Goal: Task Accomplishment & Management: Manage account settings

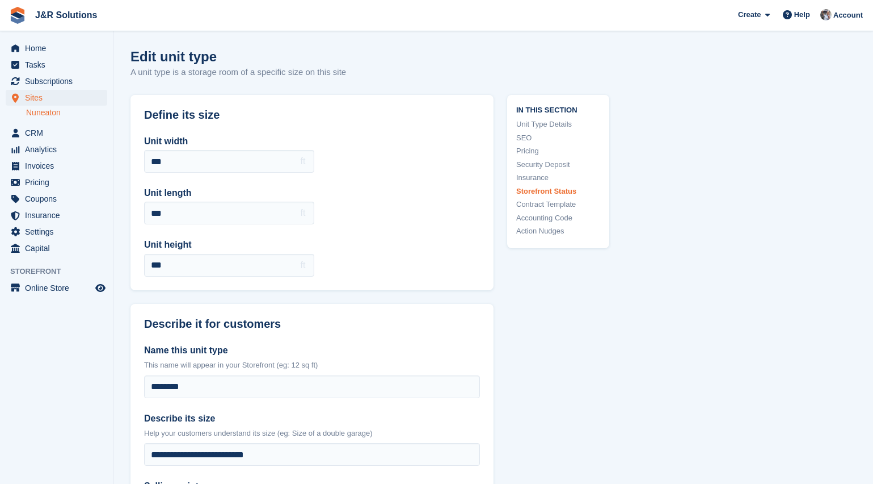
scroll to position [1873, 0]
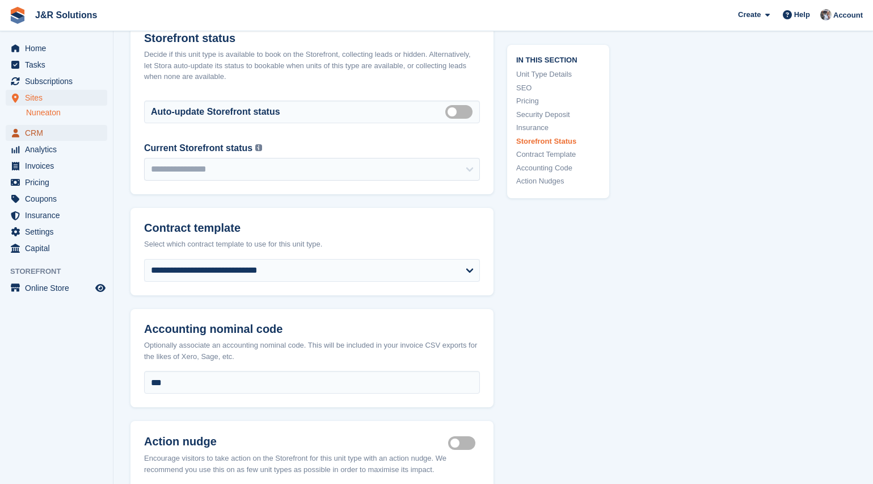
click at [38, 132] on span "CRM" at bounding box center [59, 133] width 68 height 16
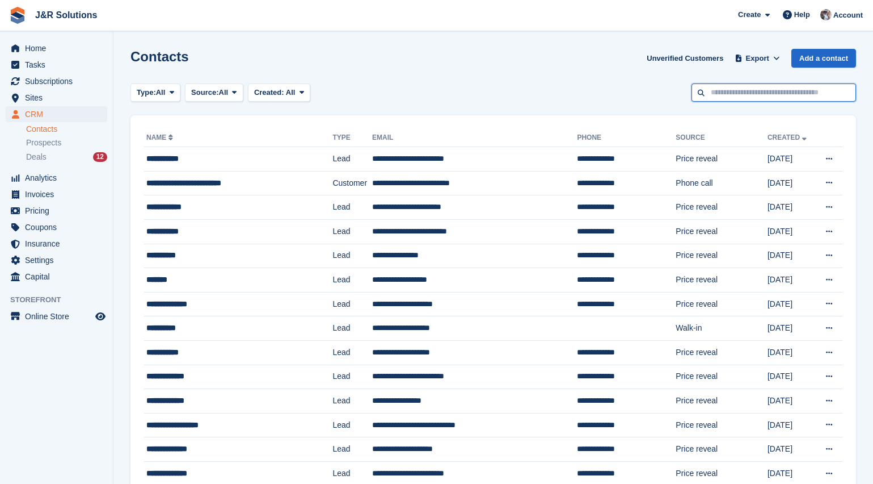
click at [726, 97] on input "text" at bounding box center [774, 92] width 165 height 19
type input "****"
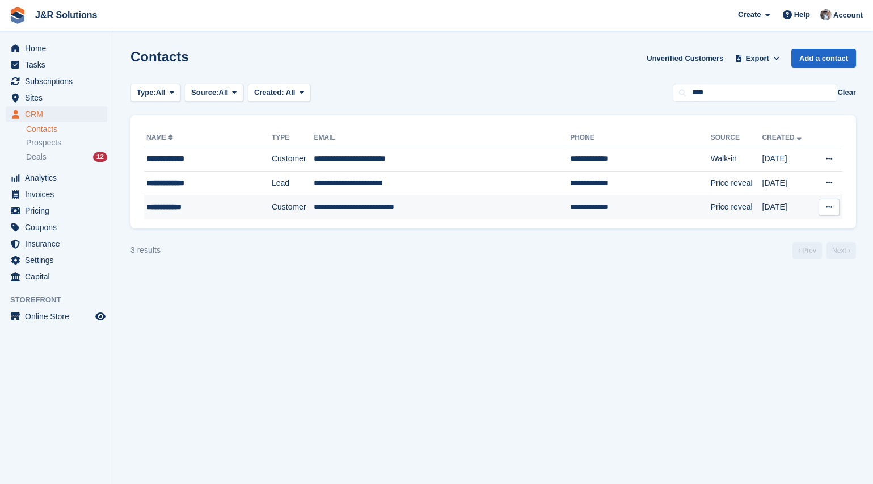
click at [196, 207] on div "**********" at bounding box center [197, 207] width 102 height 12
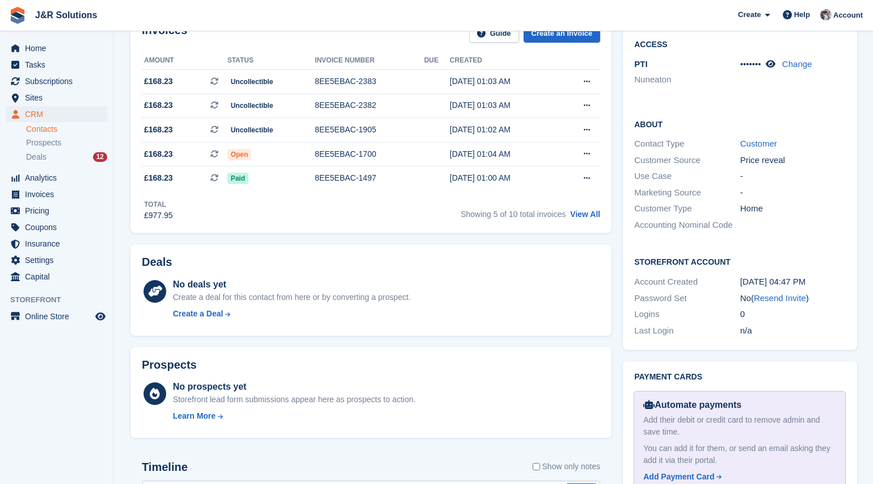
scroll to position [397, 0]
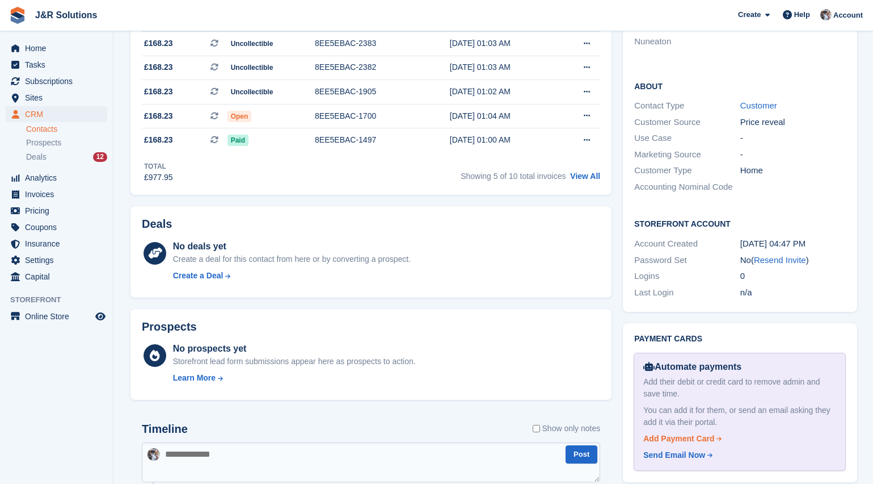
click at [674, 432] on div "Add Payment Card" at bounding box center [679, 438] width 71 height 12
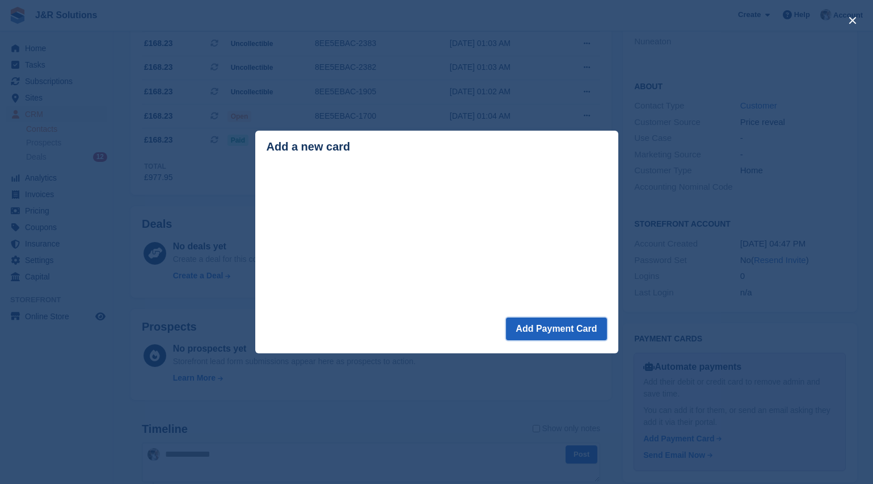
click at [561, 330] on button "Add Payment Card" at bounding box center [556, 328] width 100 height 23
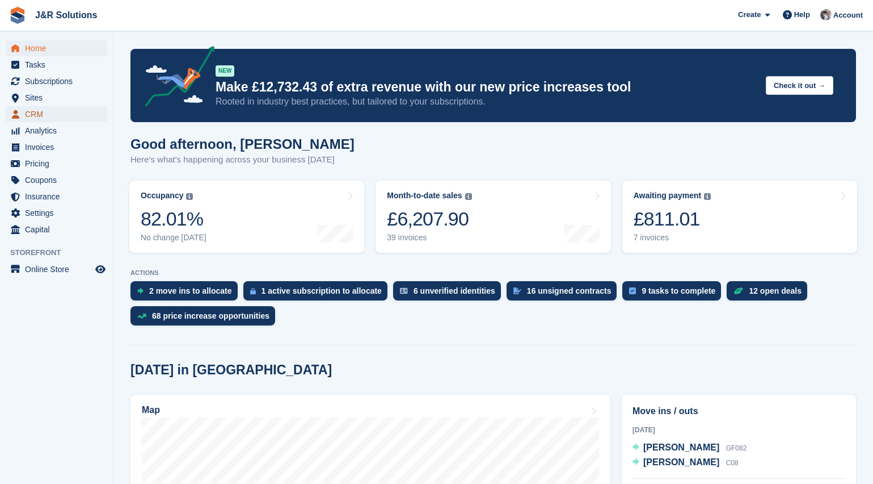
click at [37, 114] on span "CRM" at bounding box center [59, 114] width 68 height 16
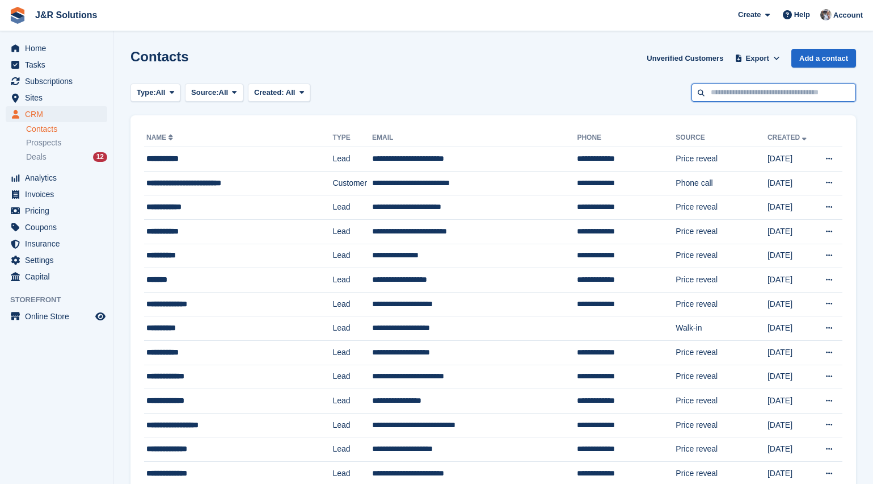
click at [764, 99] on input "text" at bounding box center [774, 92] width 165 height 19
type input "******"
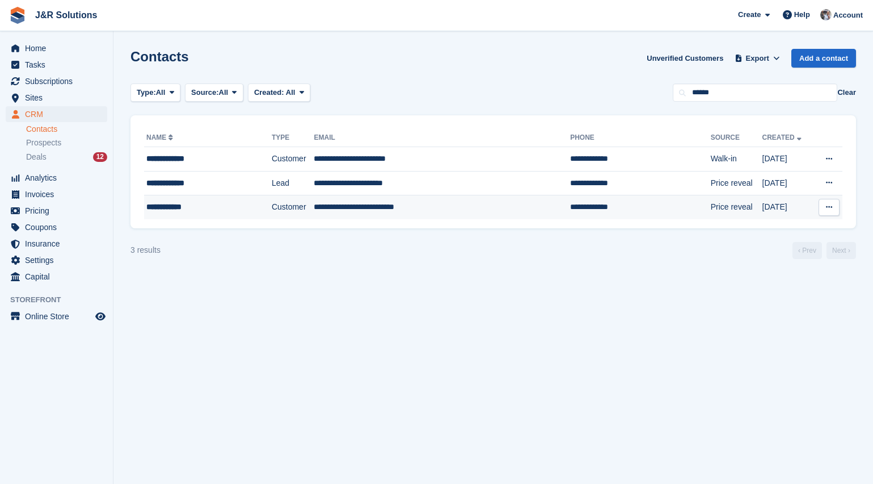
click at [340, 211] on td "**********" at bounding box center [442, 207] width 257 height 24
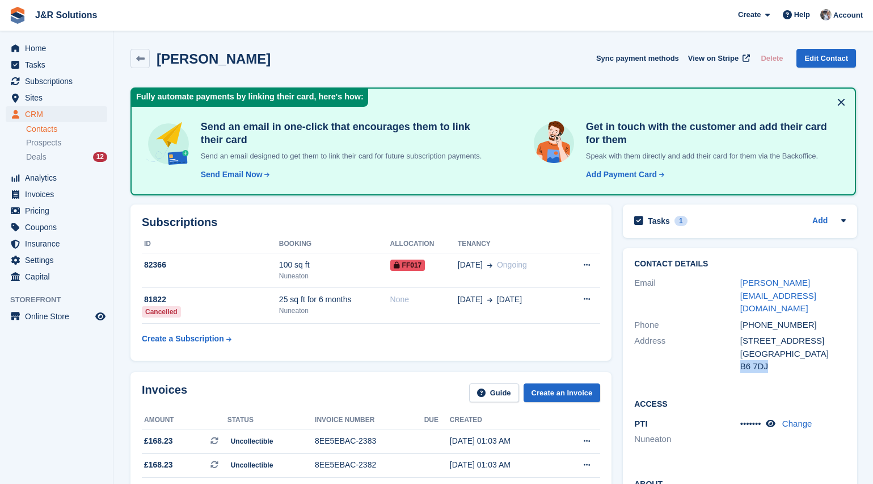
drag, startPoint x: 765, startPoint y: 355, endPoint x: 741, endPoint y: 356, distance: 24.4
click at [741, 360] on div "B6 7DJ" at bounding box center [794, 366] width 106 height 13
copy div "B6 7DJ"
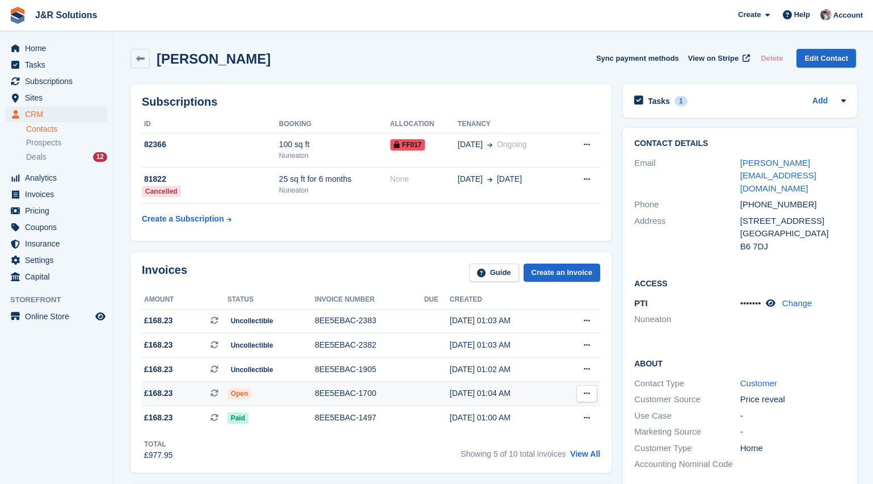
click at [414, 394] on div "8EE5EBAC-1700" at bounding box center [370, 393] width 110 height 12
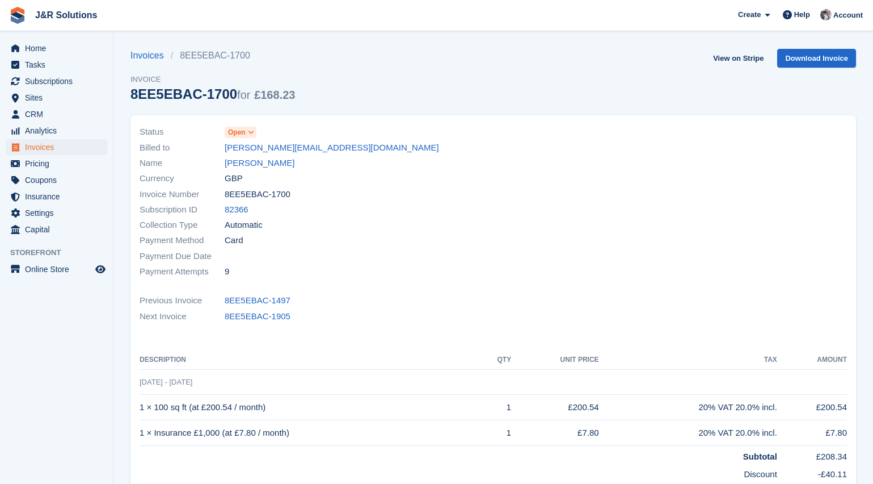
click at [241, 134] on span "Open" at bounding box center [237, 132] width 18 height 10
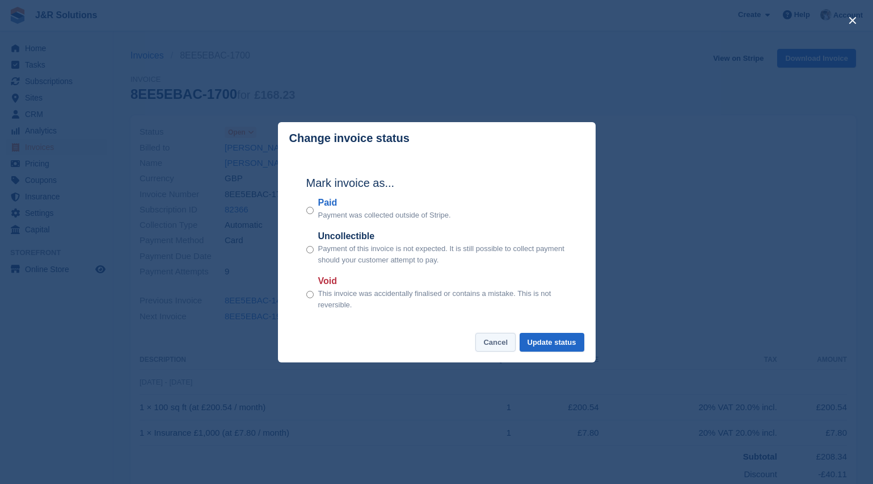
click at [496, 348] on button "Cancel" at bounding box center [496, 342] width 40 height 19
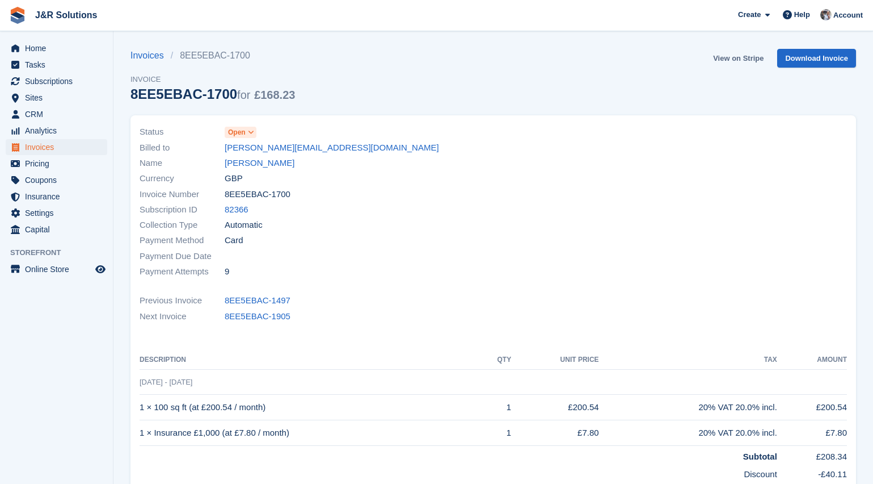
click at [754, 61] on link "View on Stripe" at bounding box center [739, 58] width 60 height 19
drag, startPoint x: 295, startPoint y: 195, endPoint x: 215, endPoint y: 194, distance: 80.0
click at [215, 194] on div "Invoice Number 8EE5EBAC-1700" at bounding box center [313, 193] width 347 height 15
copy div "8EE5EBAC-1700"
click at [30, 96] on span "Sites" at bounding box center [59, 98] width 68 height 16
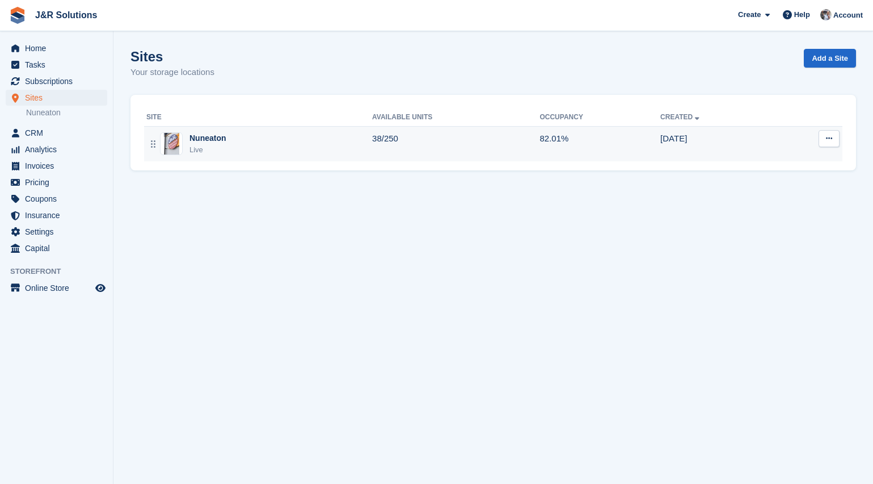
click at [289, 149] on div "Nuneaton Live" at bounding box center [259, 143] width 226 height 23
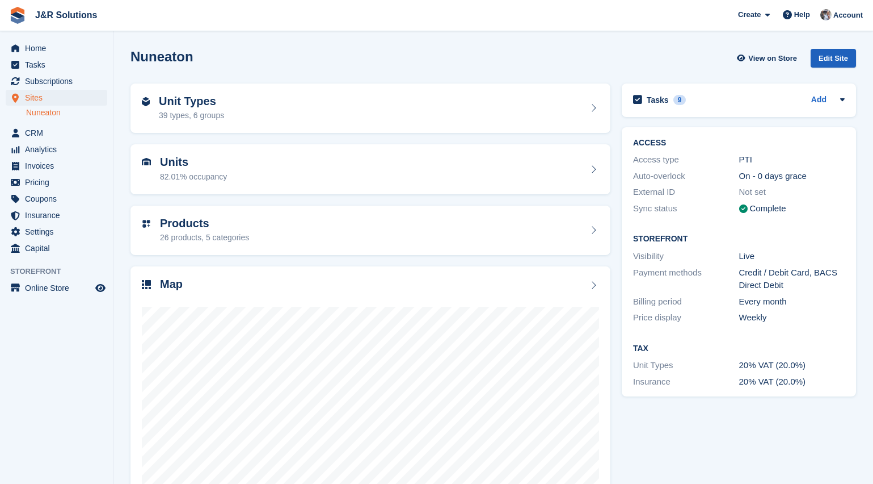
click at [839, 54] on div "Edit Site" at bounding box center [833, 58] width 45 height 19
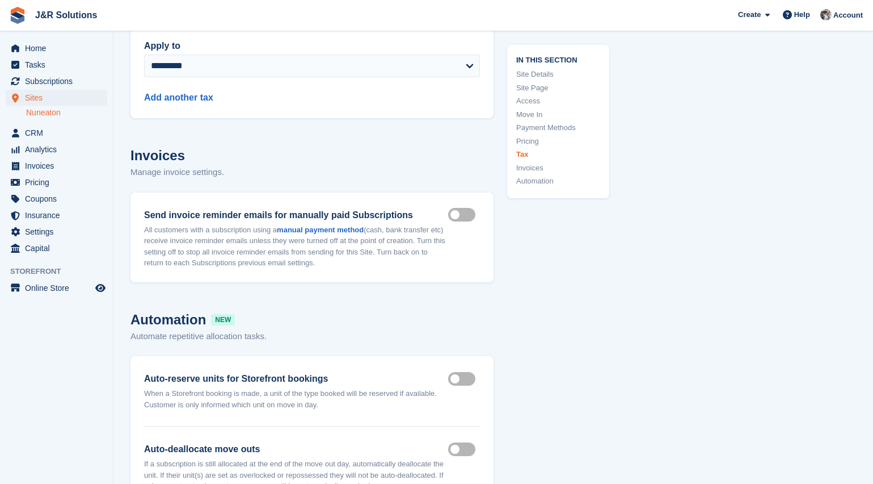
scroll to position [4802, 0]
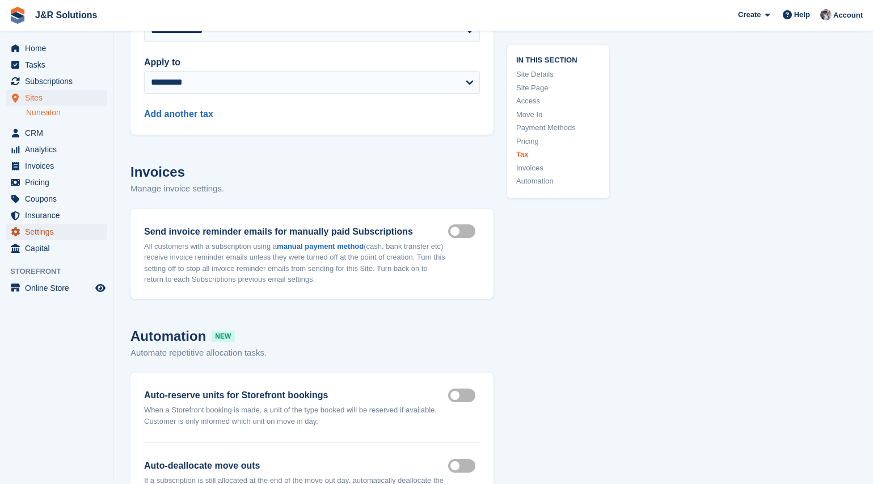
click at [45, 232] on span "Settings" at bounding box center [59, 232] width 68 height 16
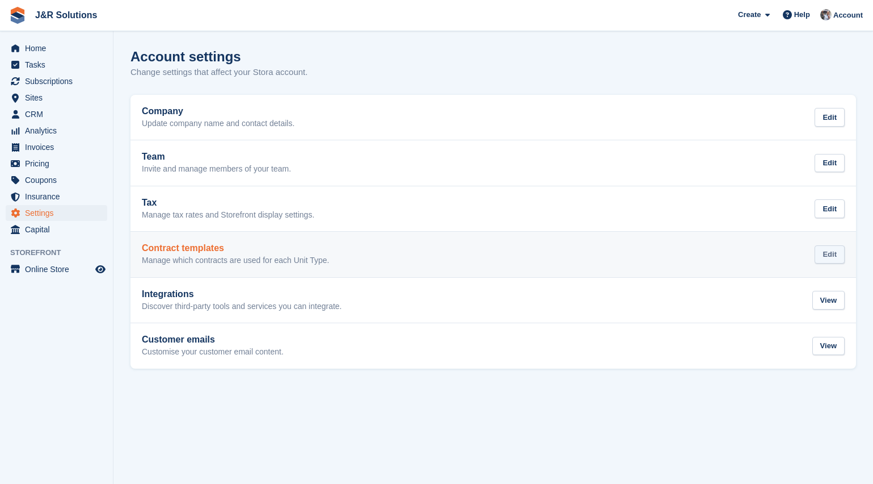
click at [833, 250] on div "Edit" at bounding box center [830, 254] width 30 height 19
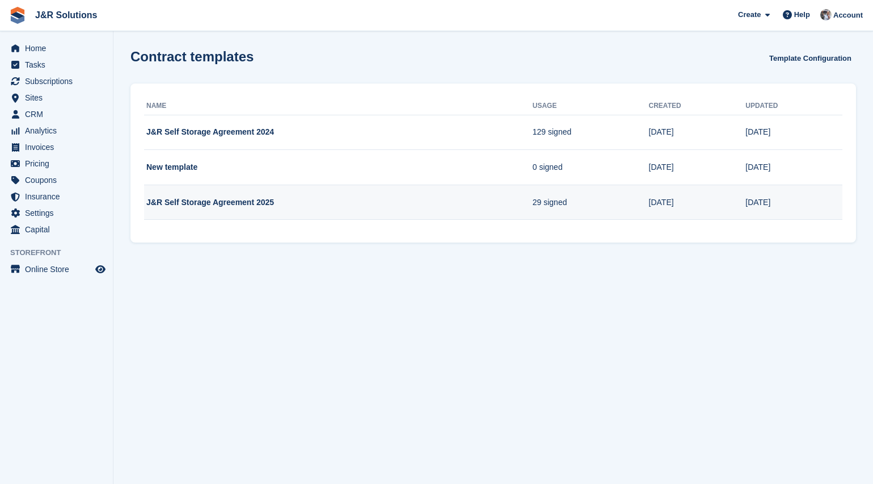
click at [480, 207] on td "J&R Self Storage Agreement 2025" at bounding box center [338, 201] width 389 height 35
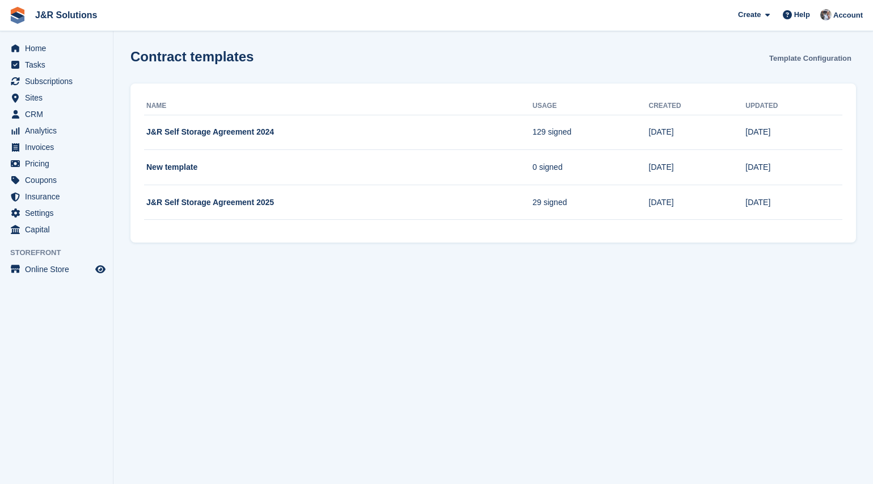
click at [826, 63] on link "Template Configuration" at bounding box center [810, 58] width 91 height 19
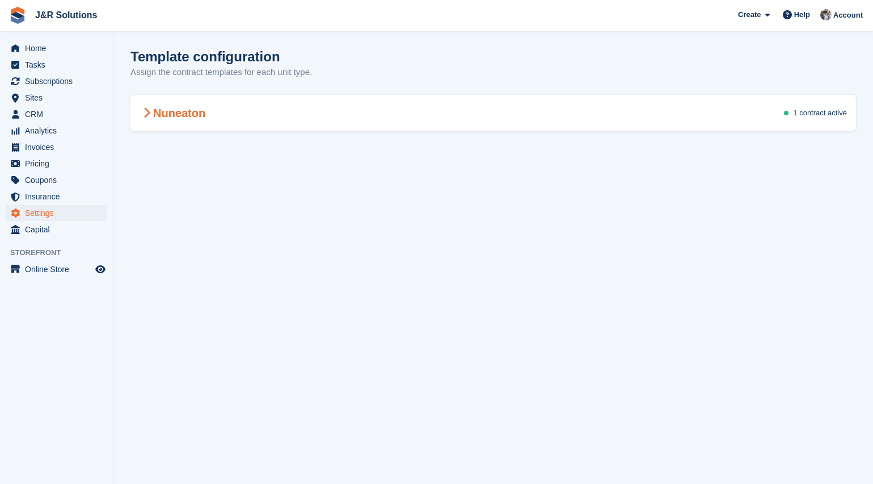
click at [150, 112] on span at bounding box center [147, 113] width 14 height 14
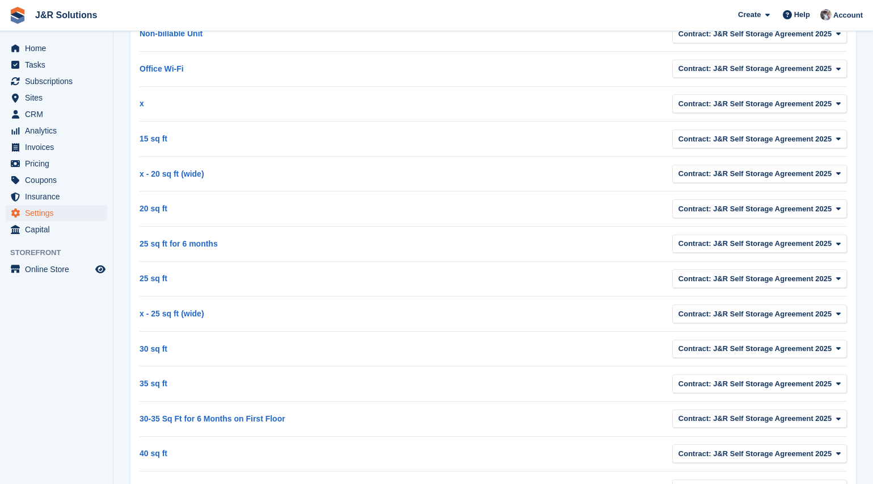
scroll to position [27, 0]
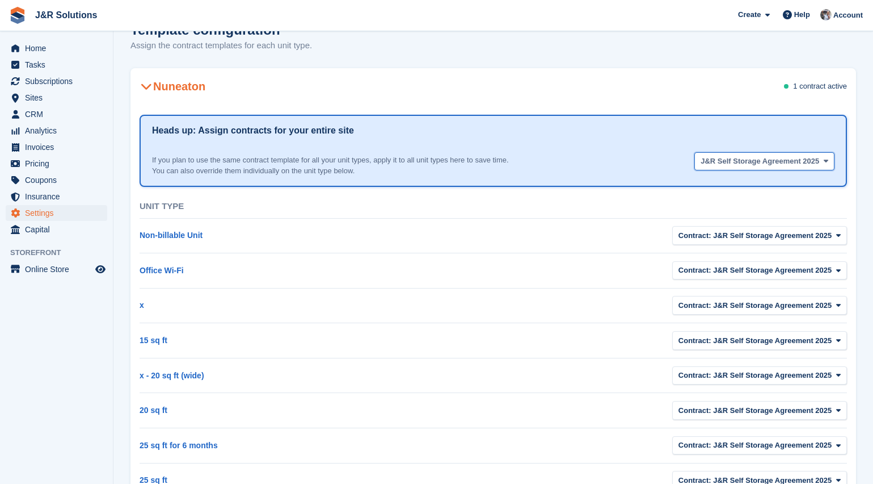
click at [788, 159] on span "J&R Self Storage Agreement 2025" at bounding box center [760, 160] width 119 height 11
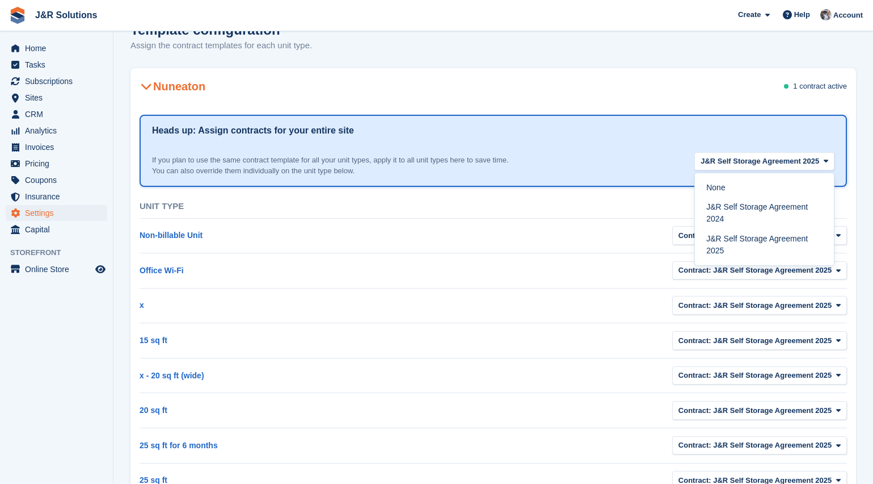
click at [330, 98] on div "Nuneaton 1 contract active" at bounding box center [494, 86] width 726 height 32
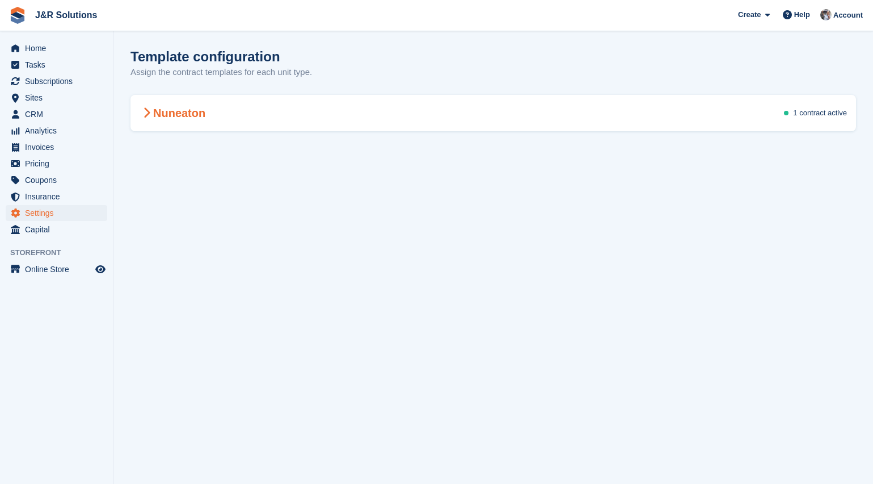
scroll to position [0, 0]
click at [37, 197] on span "Insurance" at bounding box center [59, 196] width 68 height 16
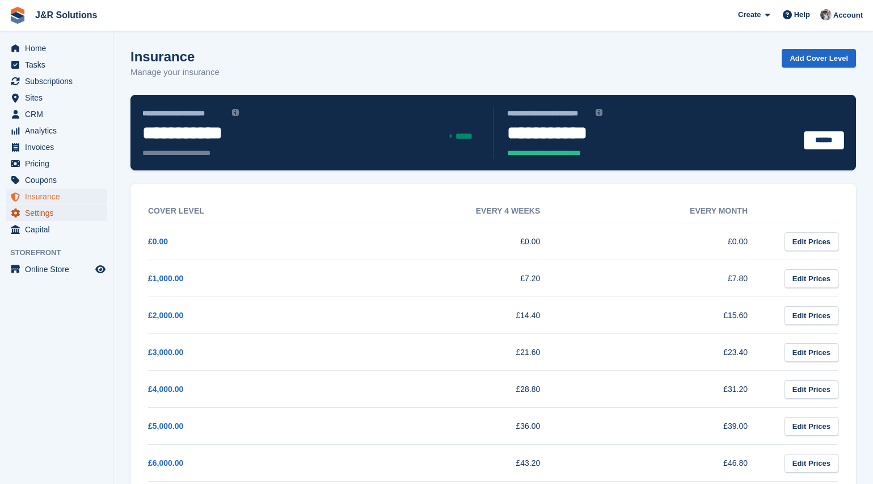
click at [41, 211] on span "Settings" at bounding box center [59, 213] width 68 height 16
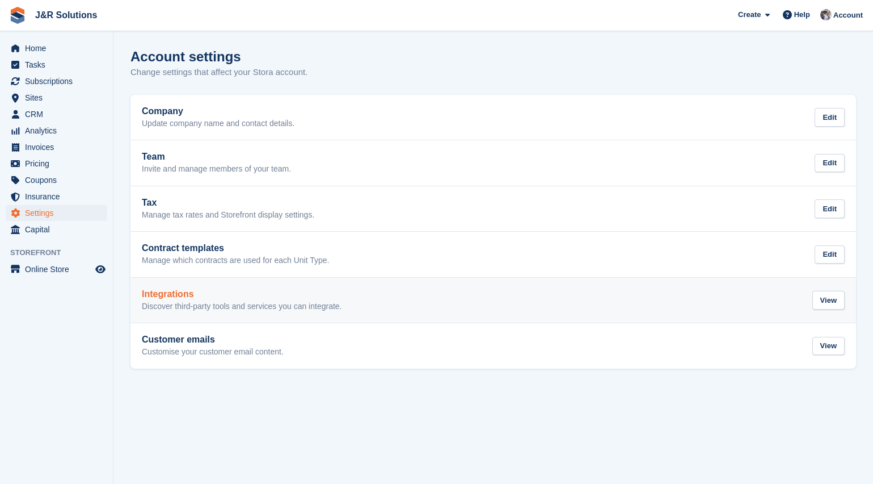
click at [209, 300] on div "Integrations Discover third-party tools and services you can integrate." at bounding box center [242, 300] width 200 height 23
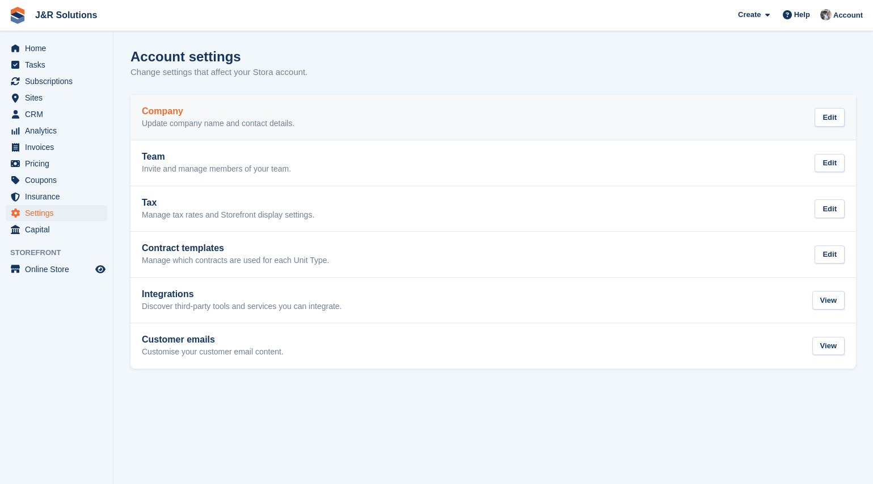
click at [228, 126] on p "Update company name and contact details." at bounding box center [218, 124] width 153 height 10
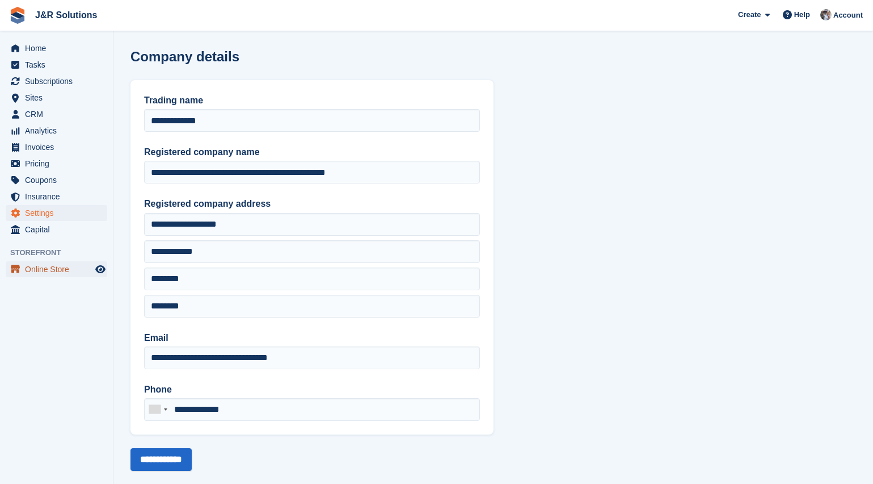
click at [38, 270] on span "Online Store" at bounding box center [59, 269] width 68 height 16
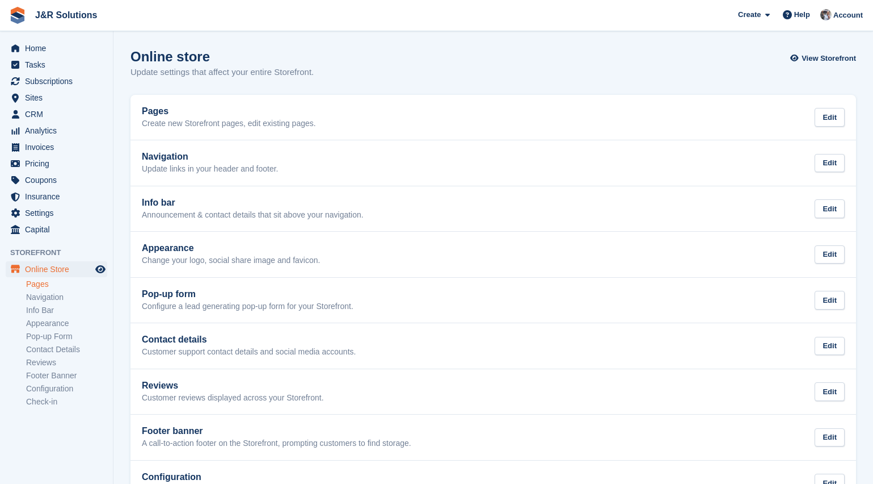
click at [39, 287] on link "Pages" at bounding box center [66, 284] width 81 height 11
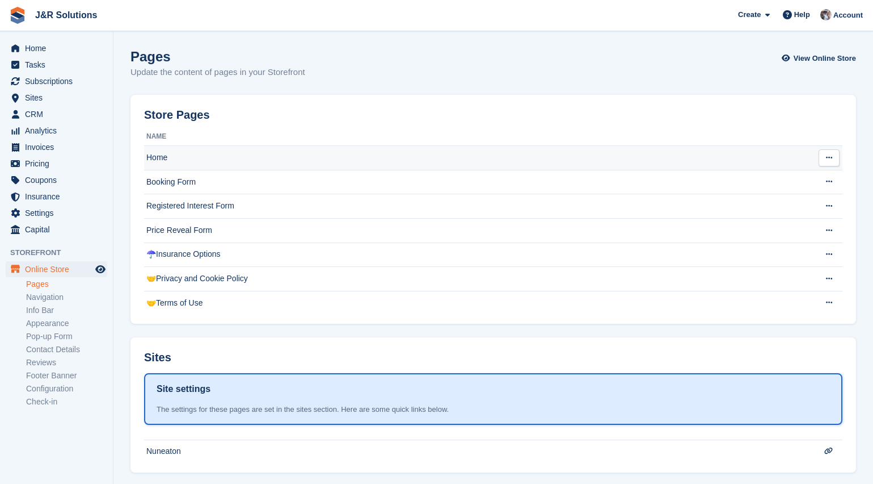
click at [158, 157] on td "Home" at bounding box center [475, 158] width 663 height 24
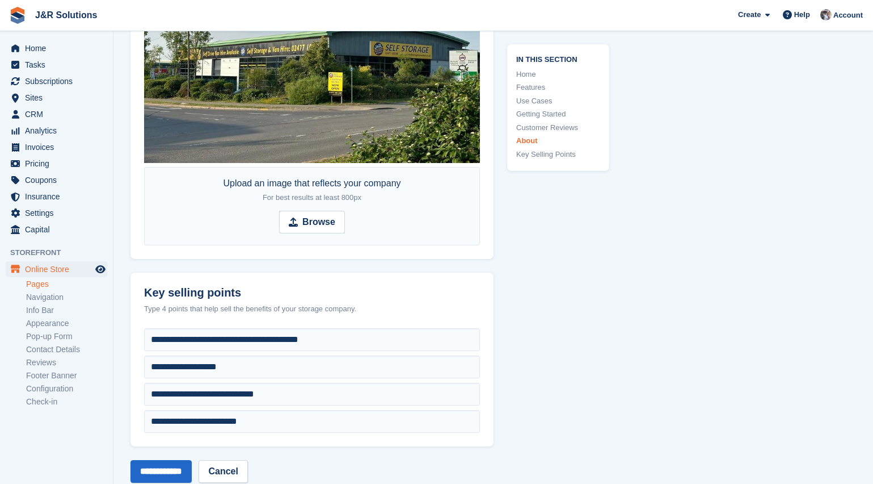
scroll to position [4994, 0]
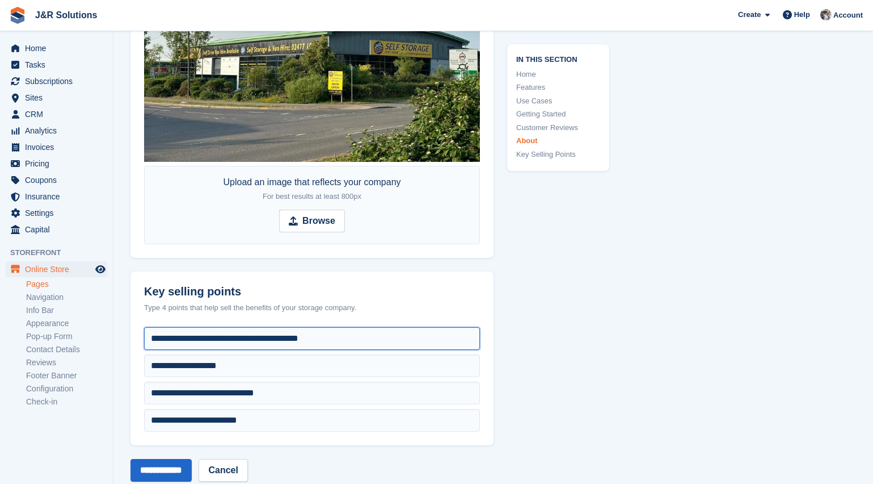
drag, startPoint x: 380, startPoint y: 334, endPoint x: 110, endPoint y: 333, distance: 270.1
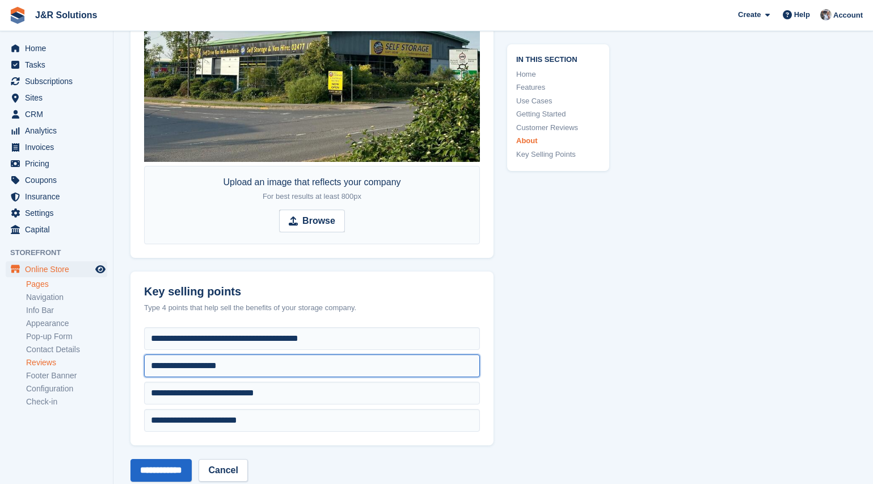
drag, startPoint x: 305, startPoint y: 367, endPoint x: 98, endPoint y: 367, distance: 207.7
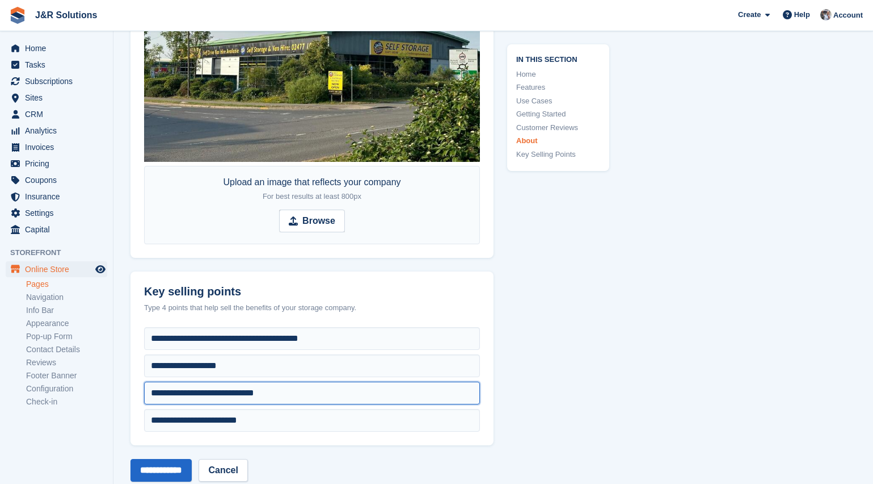
drag, startPoint x: 305, startPoint y: 391, endPoint x: 120, endPoint y: 389, distance: 185.0
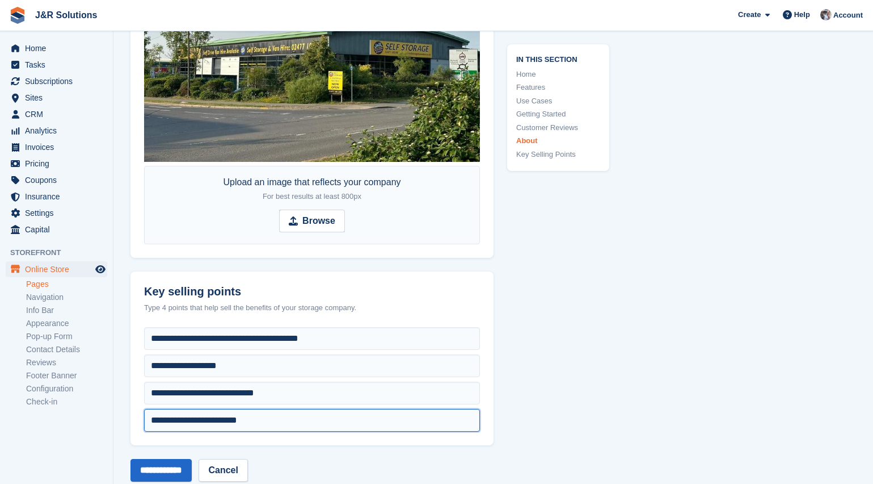
click at [278, 418] on input "**********" at bounding box center [312, 420] width 336 height 23
drag, startPoint x: 291, startPoint y: 420, endPoint x: 82, endPoint y: 417, distance: 209.4
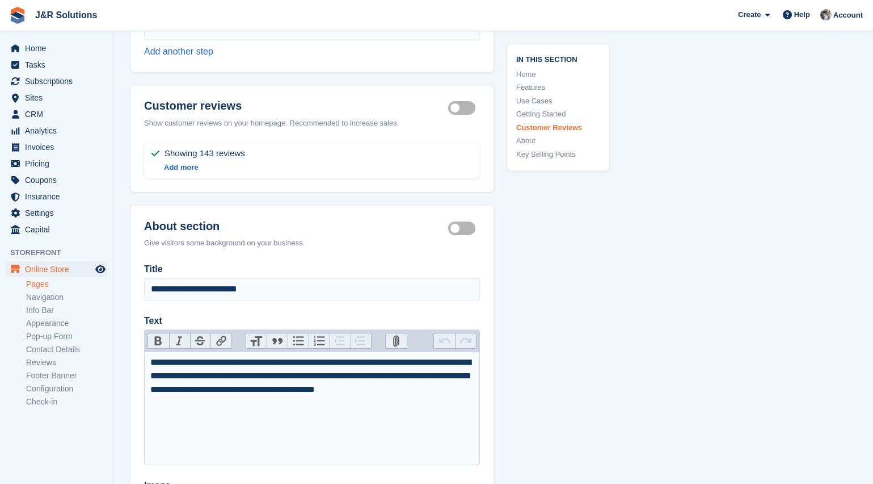
scroll to position [4409, 0]
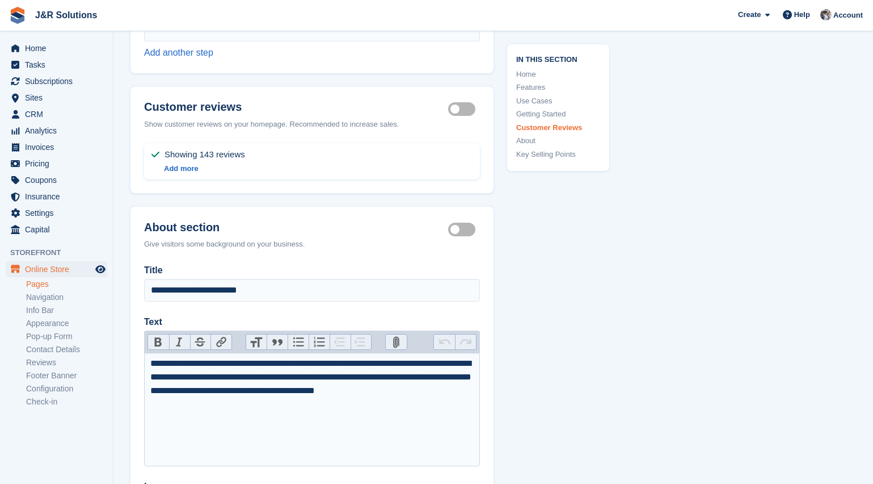
click at [271, 410] on trix-editor "**********" at bounding box center [312, 408] width 336 height 113
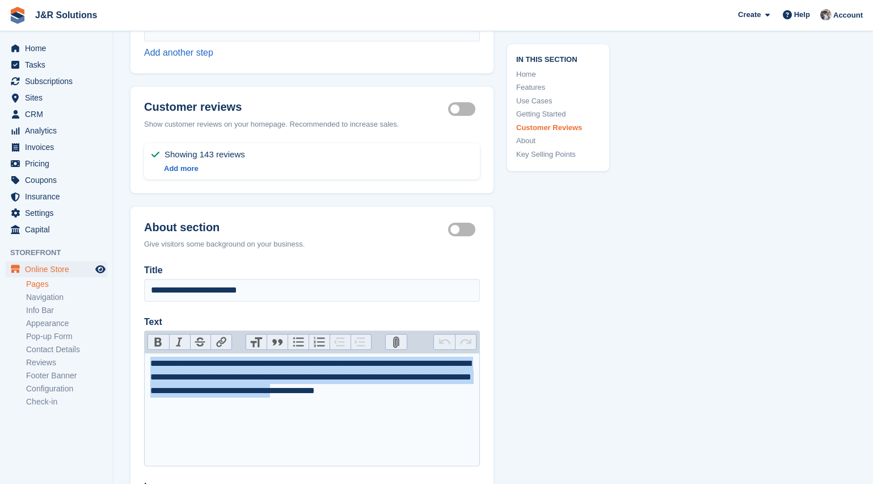
drag, startPoint x: 415, startPoint y: 412, endPoint x: 124, endPoint y: 356, distance: 296.4
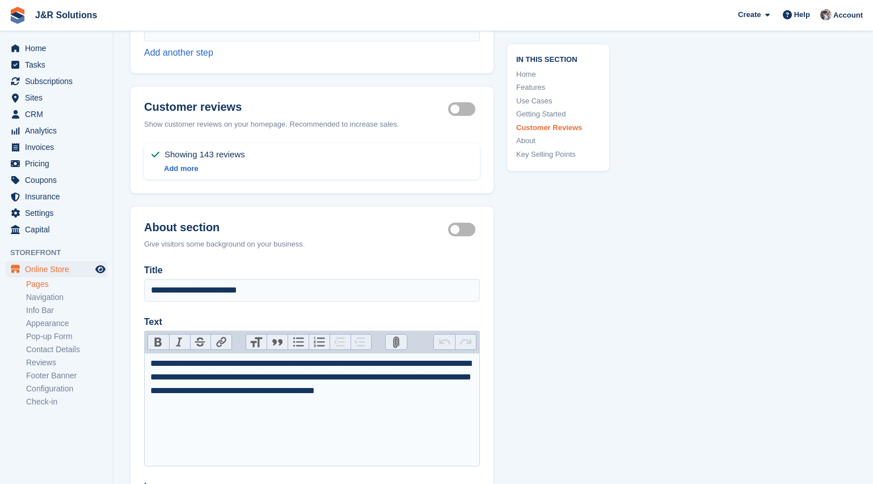
click at [474, 386] on trix-editor "**********" at bounding box center [312, 408] width 336 height 113
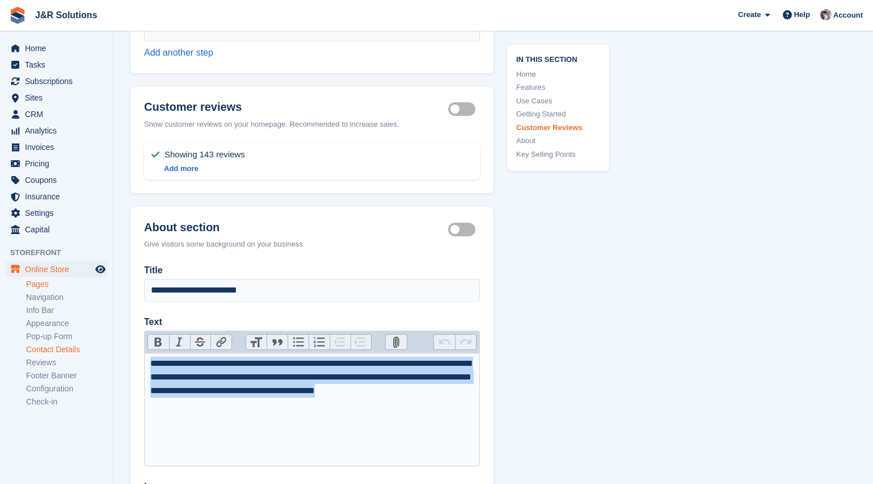
drag, startPoint x: 475, startPoint y: 388, endPoint x: 87, endPoint y: 351, distance: 389.9
type trix-editor "**********"
copy div "**********"
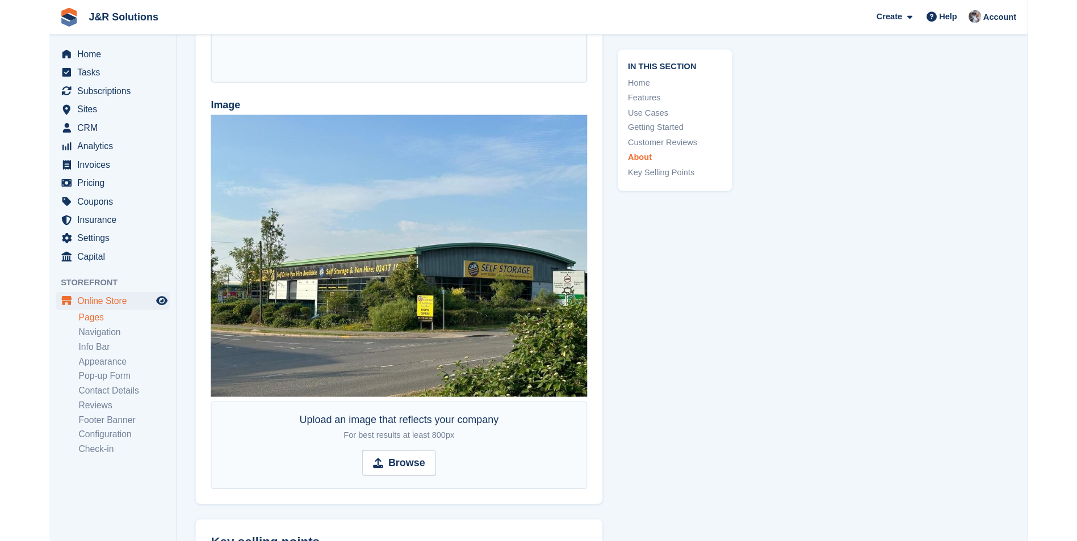
scroll to position [4806, 0]
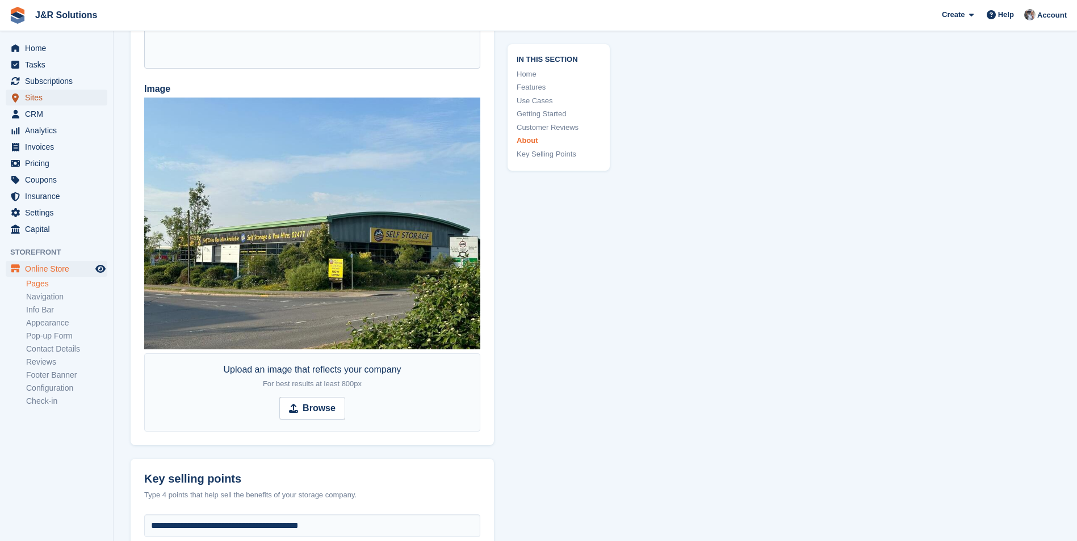
click at [41, 102] on span "Sites" at bounding box center [59, 98] width 68 height 16
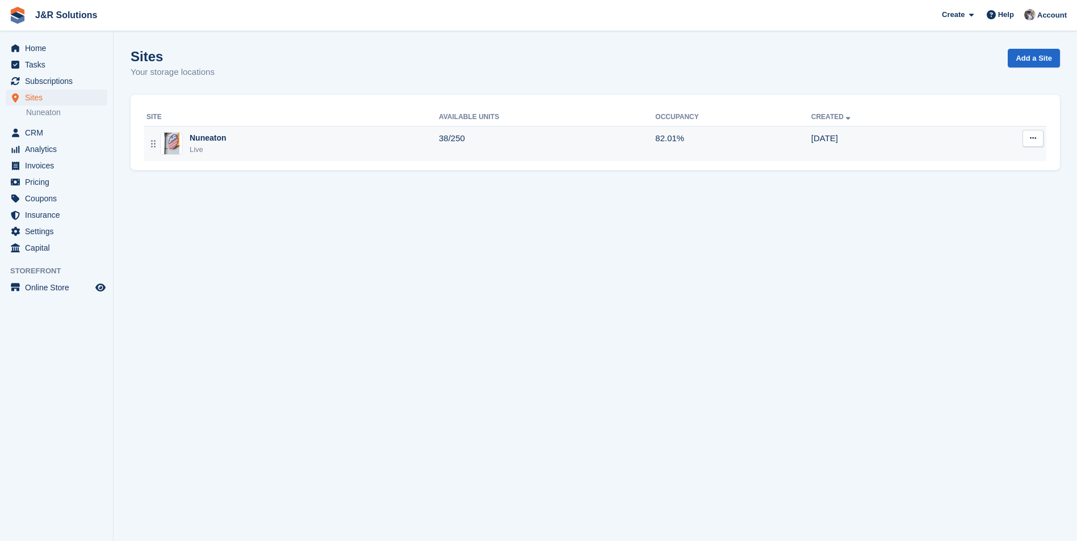
click at [873, 144] on button at bounding box center [1032, 138] width 21 height 17
click at [873, 163] on p "Edit site" at bounding box center [988, 160] width 99 height 15
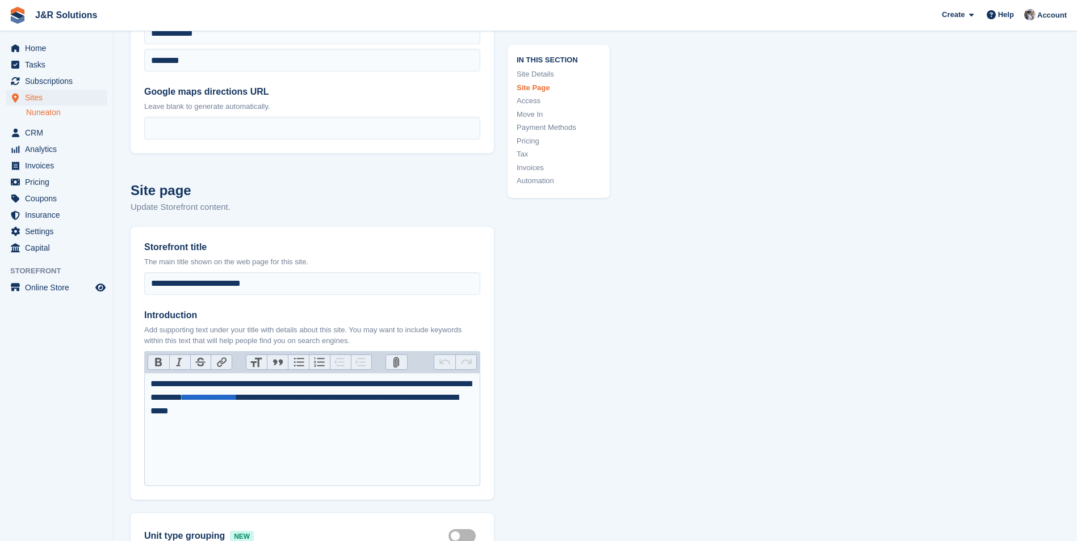
scroll to position [340, 0]
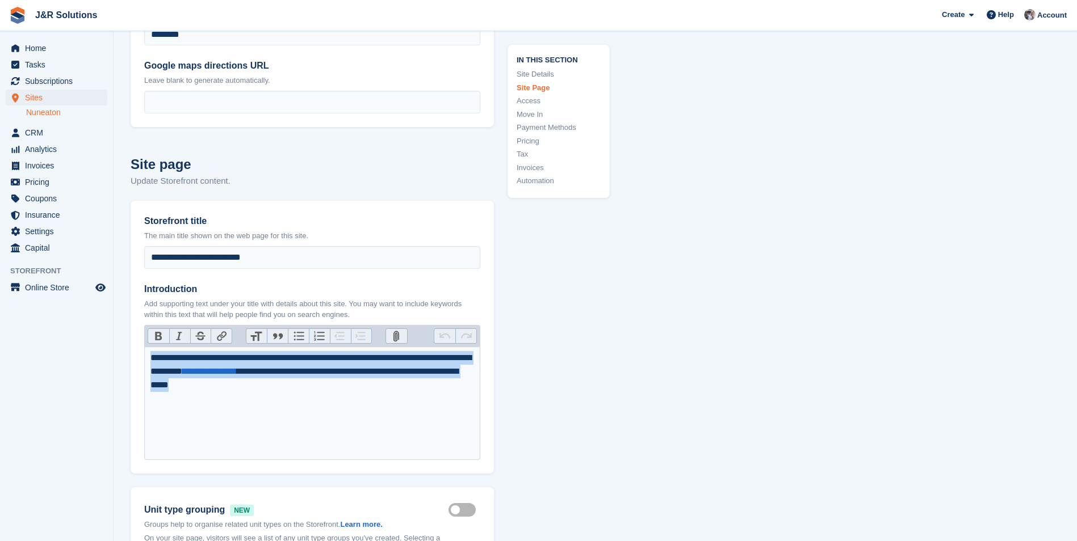
drag, startPoint x: 326, startPoint y: 422, endPoint x: 127, endPoint y: 356, distance: 210.1
type trix-editor "**********"
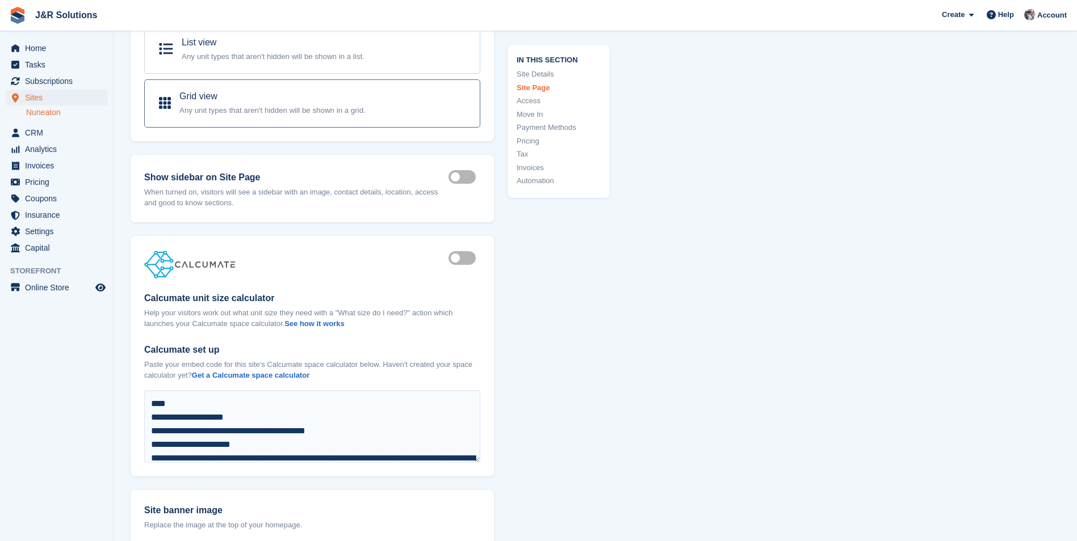
scroll to position [1078, 0]
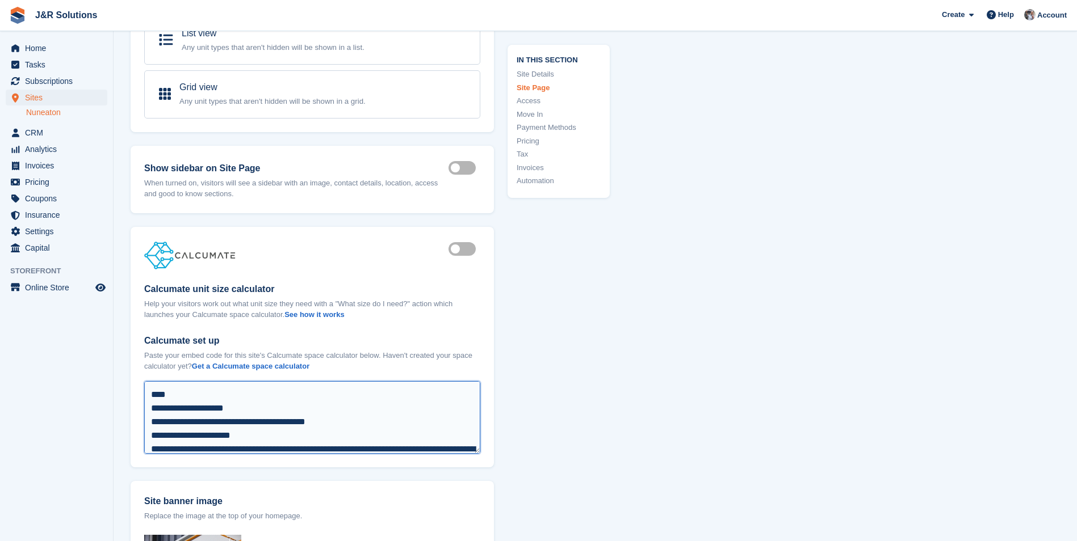
click at [289, 438] on textarea "**********" at bounding box center [312, 417] width 336 height 73
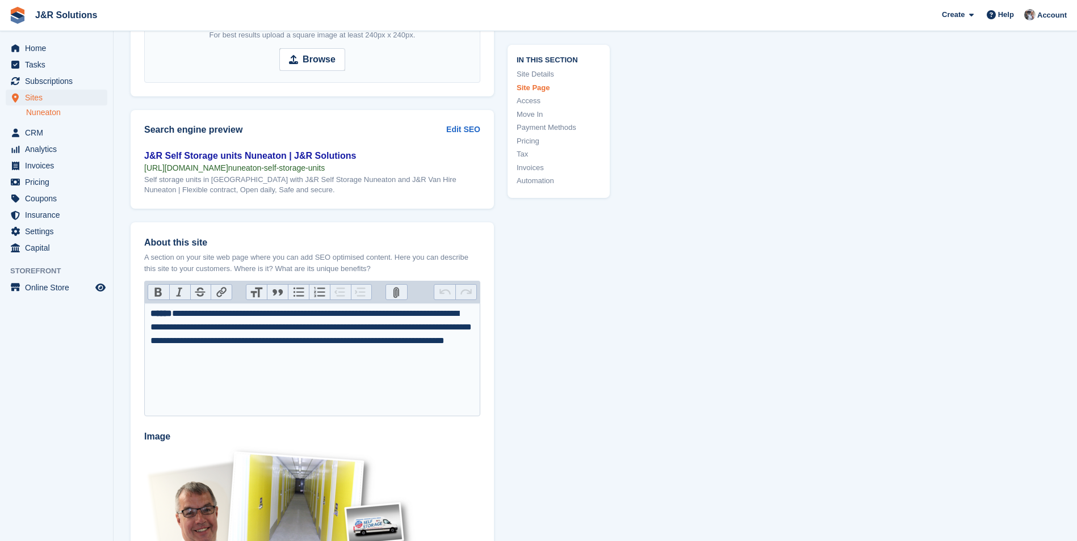
scroll to position [1759, 0]
drag, startPoint x: 249, startPoint y: 194, endPoint x: 119, endPoint y: 180, distance: 130.7
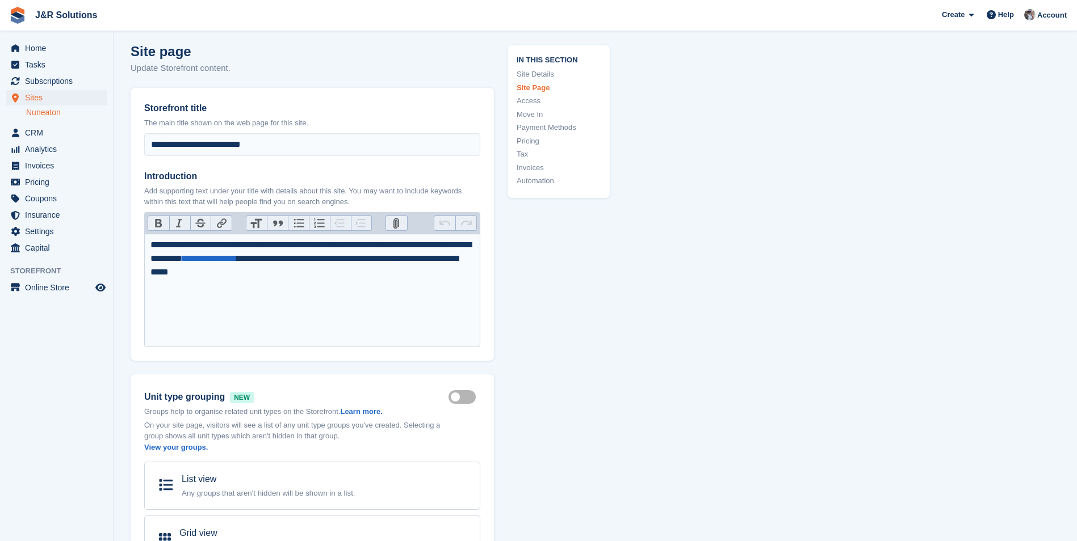
scroll to position [454, 0]
click at [215, 298] on trix-editor "**********" at bounding box center [312, 289] width 336 height 113
click at [316, 278] on div "**********" at bounding box center [312, 258] width 324 height 41
drag, startPoint x: 295, startPoint y: 143, endPoint x: 115, endPoint y: 152, distance: 180.7
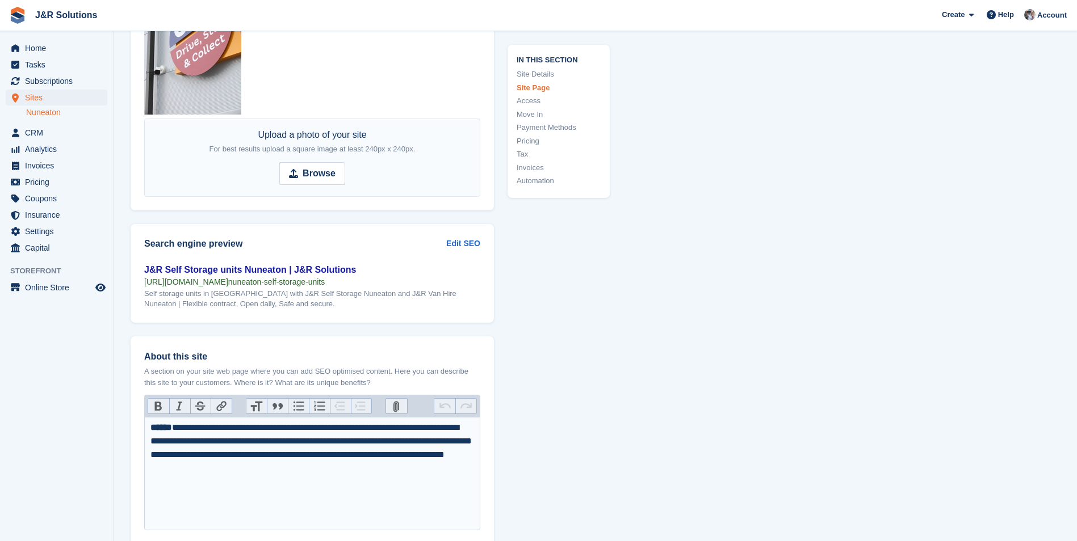
scroll to position [1646, 0]
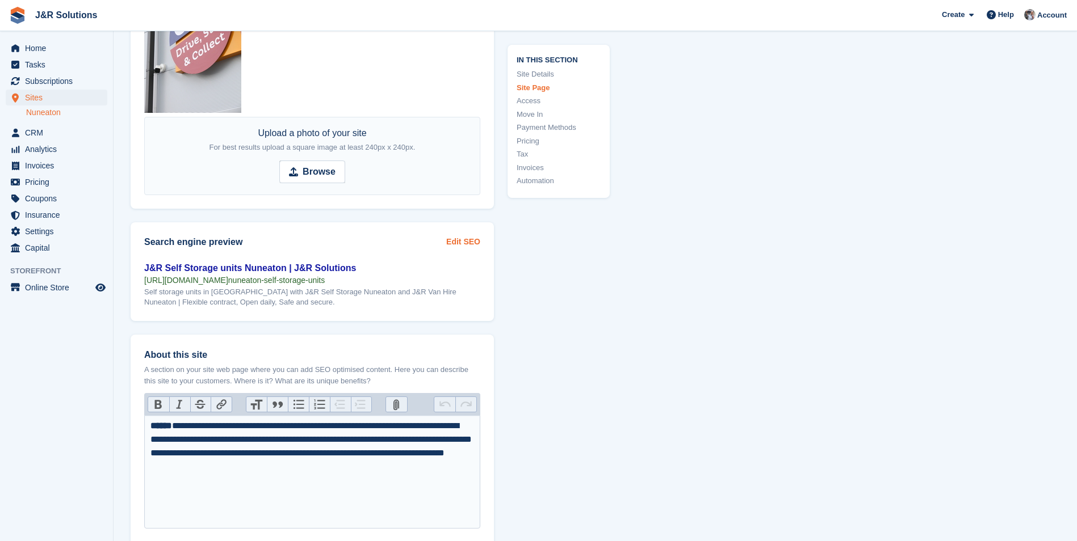
click at [466, 241] on link "Edit SEO" at bounding box center [463, 242] width 34 height 12
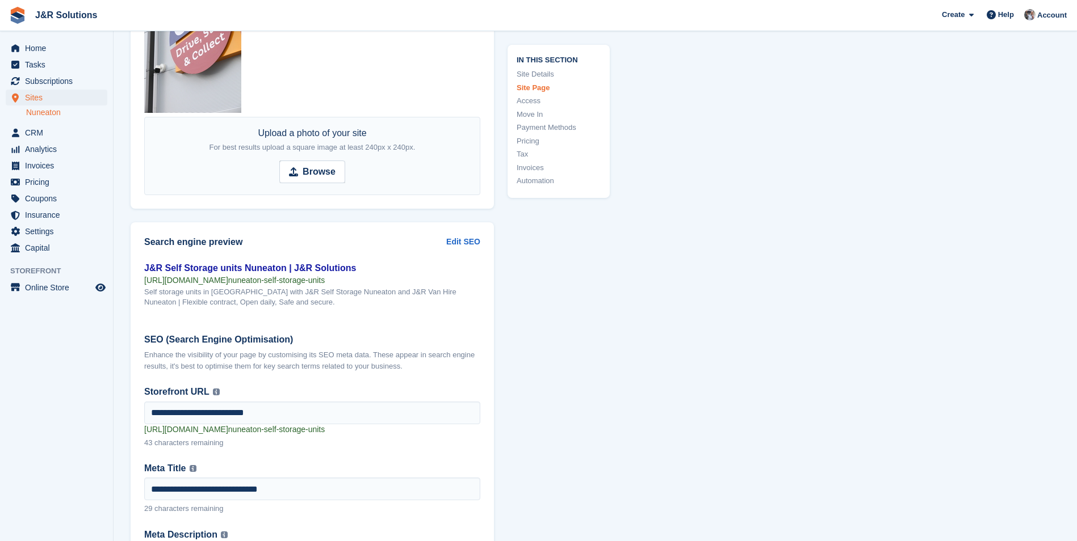
drag, startPoint x: 280, startPoint y: 300, endPoint x: 121, endPoint y: 296, distance: 158.4
copy div "Self storage units in [GEOGRAPHIC_DATA] with J&R Self Storage Nuneaton and J&R …"
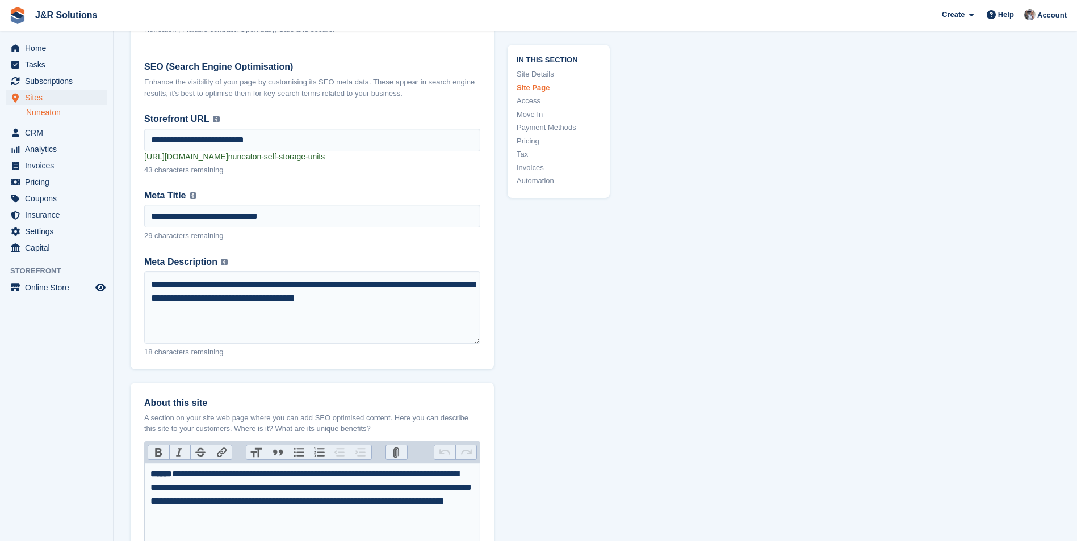
scroll to position [1929, 0]
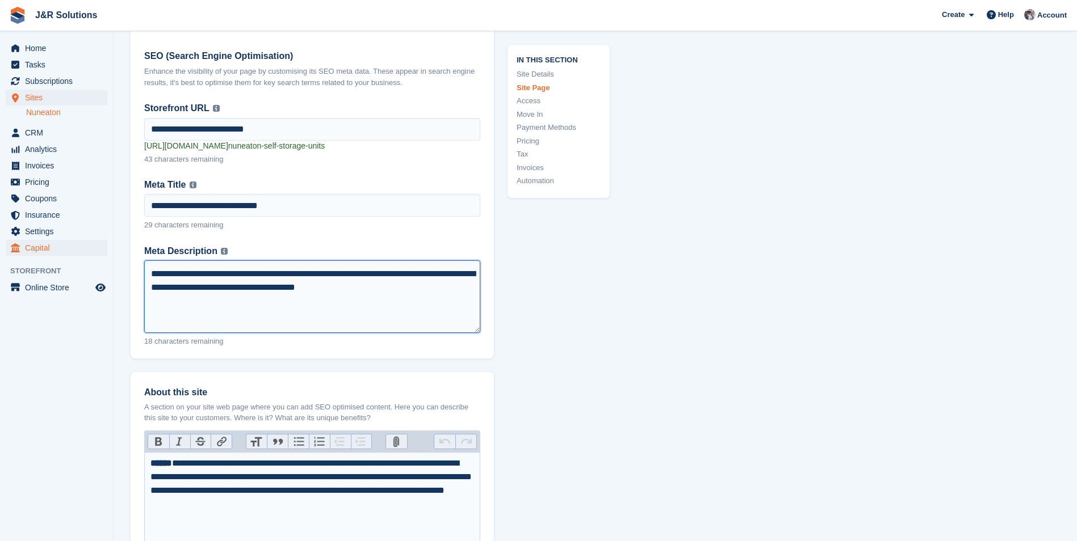
drag, startPoint x: 438, startPoint y: 292, endPoint x: 91, endPoint y: 245, distance: 349.4
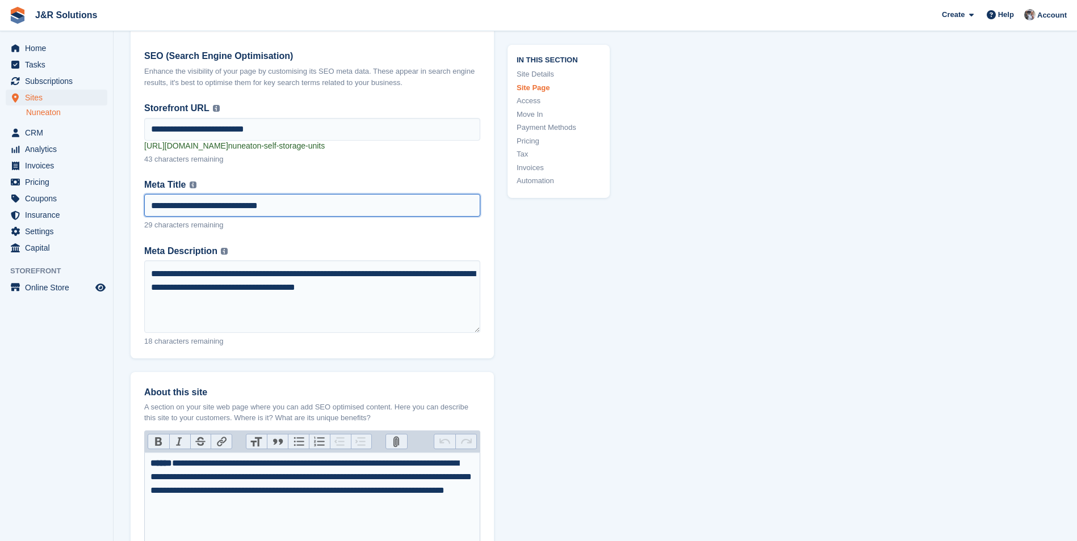
click at [173, 207] on input "**********" at bounding box center [312, 205] width 336 height 23
drag, startPoint x: 239, startPoint y: 206, endPoint x: 127, endPoint y: 210, distance: 112.4
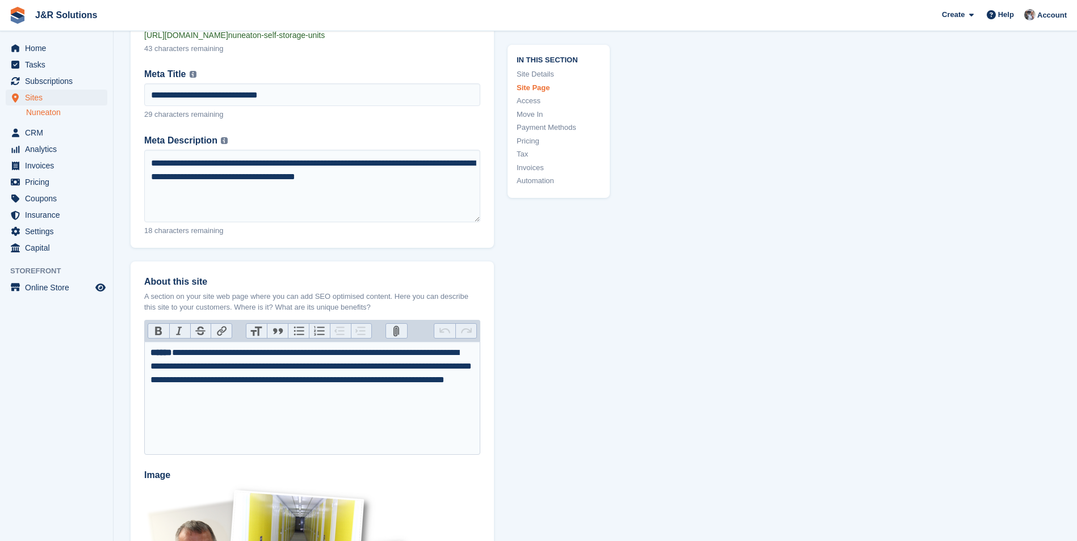
scroll to position [2100, 0]
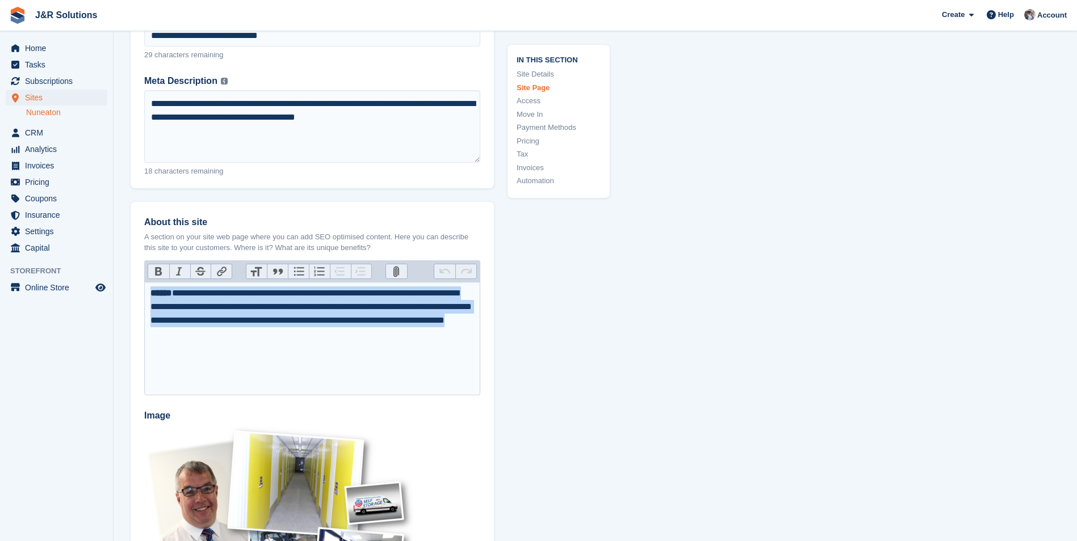
drag, startPoint x: 385, startPoint y: 340, endPoint x: 87, endPoint y: 296, distance: 300.6
type trix-editor "**********"
copy div "**********"
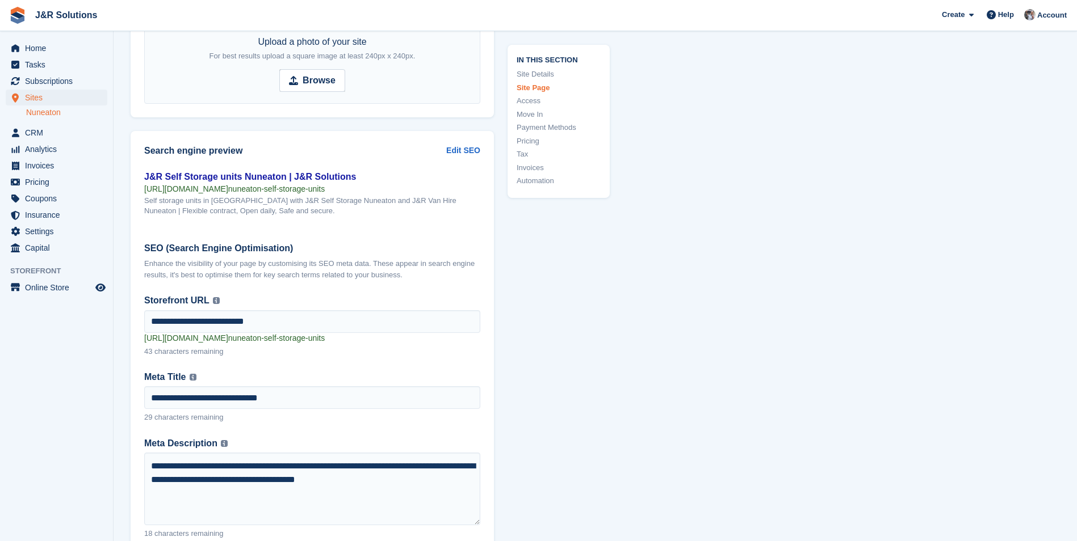
scroll to position [1759, 0]
